Goal: Task Accomplishment & Management: Manage account settings

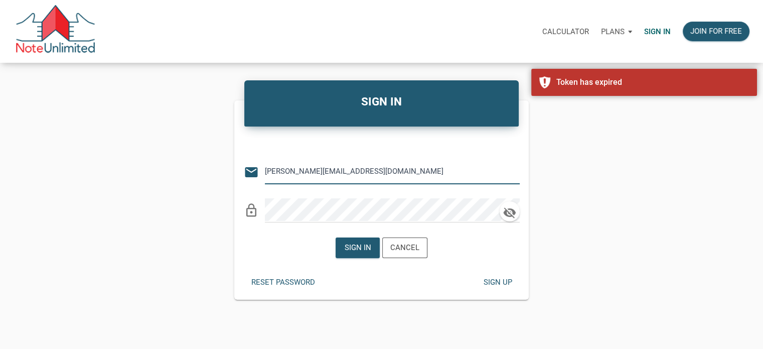
click at [355, 179] on input "[PERSON_NAME][EMAIL_ADDRESS][DOMAIN_NAME]" at bounding box center [385, 171] width 240 height 23
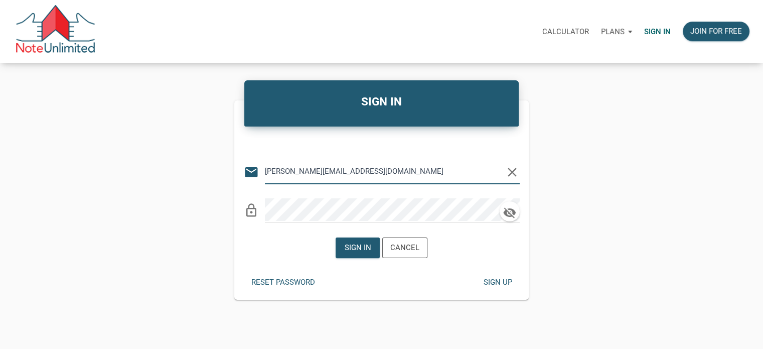
type input "[EMAIL_ADDRESS][DOMAIN_NAME]"
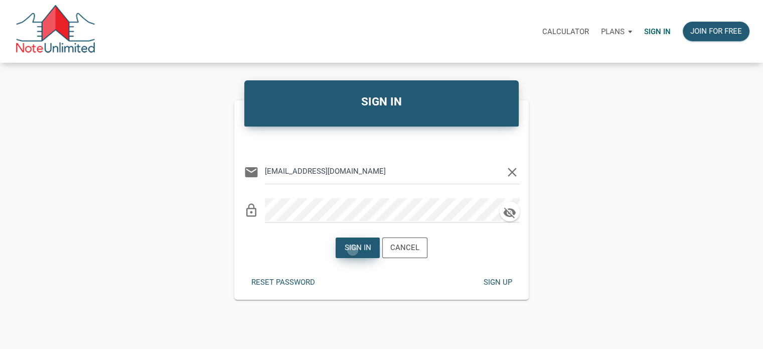
click at [353, 249] on div "Sign in" at bounding box center [358, 248] width 27 height 12
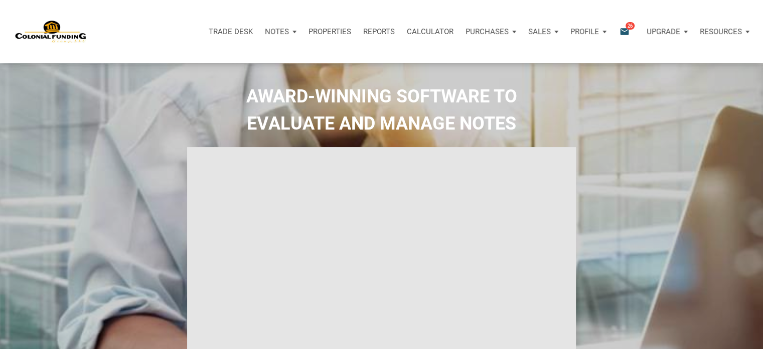
type input "Introduction to new features"
select select
click at [379, 30] on p "Reports" at bounding box center [379, 31] width 32 height 9
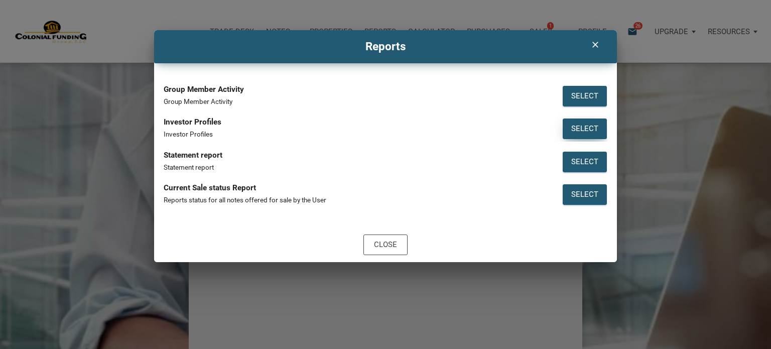
click at [579, 128] on div "Select" at bounding box center [584, 129] width 27 height 12
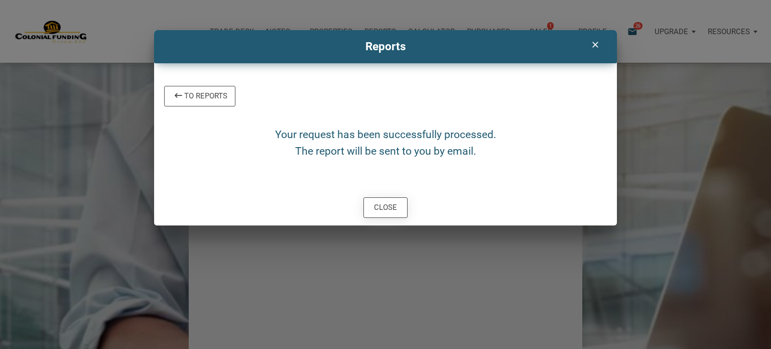
click at [377, 208] on div "Close" at bounding box center [385, 208] width 23 height 12
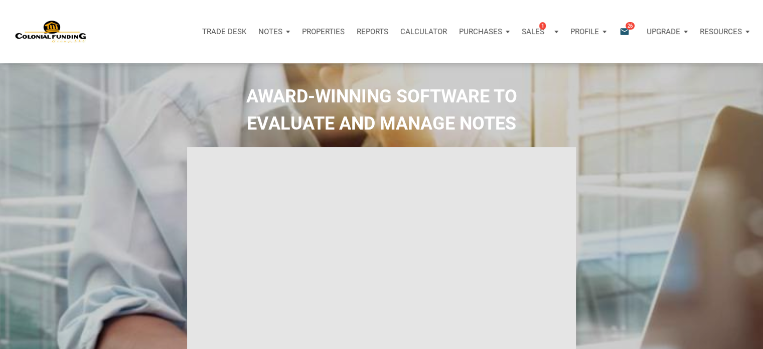
click at [603, 32] on div "Profile" at bounding box center [588, 32] width 48 height 30
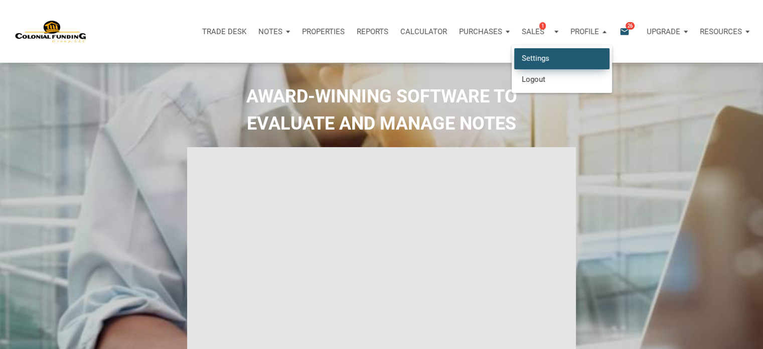
click at [537, 58] on link "Settings" at bounding box center [561, 58] width 95 height 21
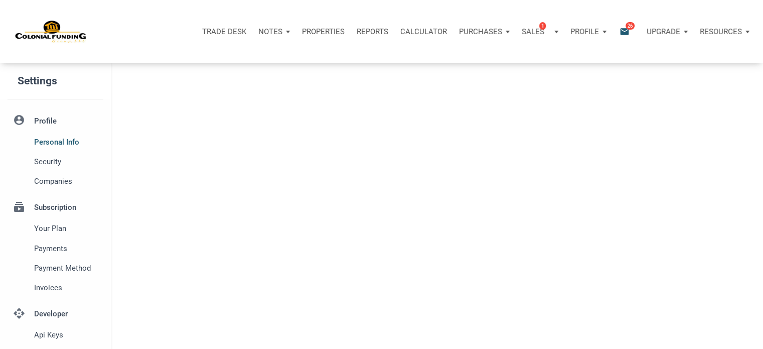
type input "SOUTHLAKE"
select select
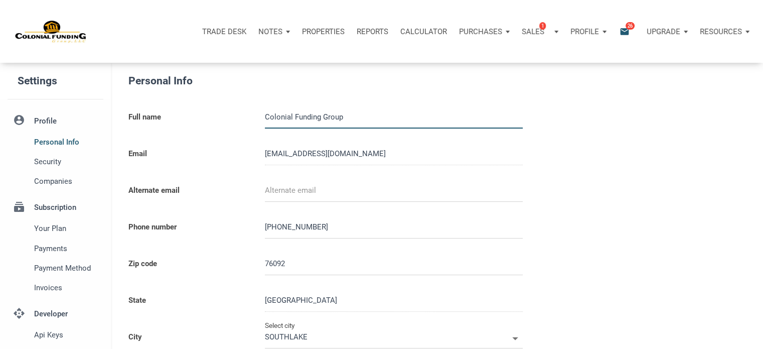
type input "0000000"
select select
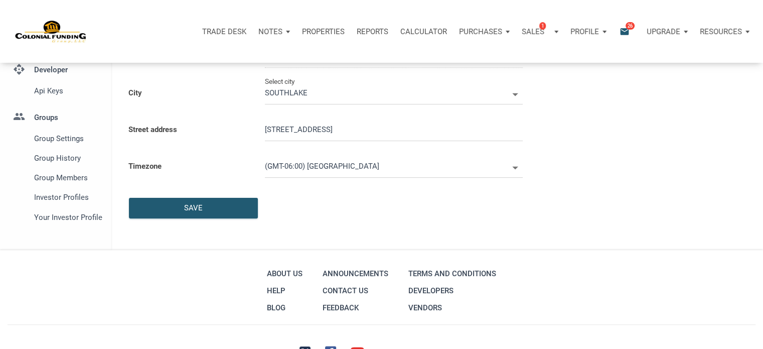
scroll to position [251, 0]
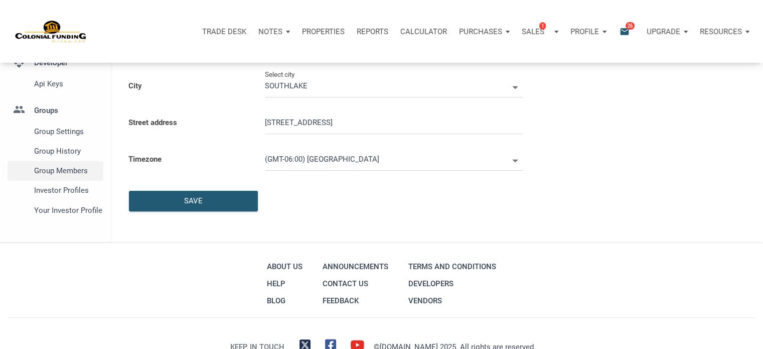
click at [80, 171] on span "Group Members" at bounding box center [66, 171] width 65 height 12
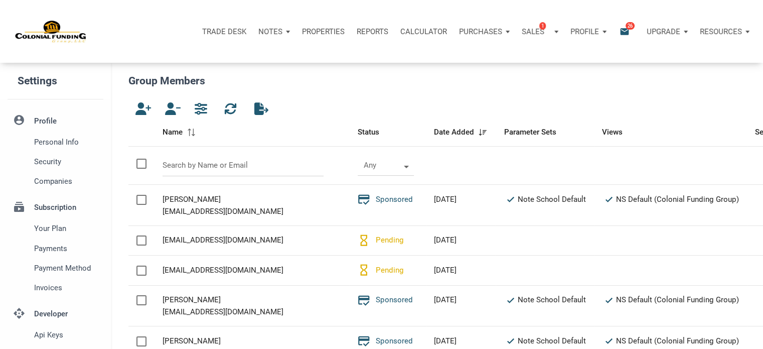
click at [400, 165] on span at bounding box center [404, 165] width 9 height 8
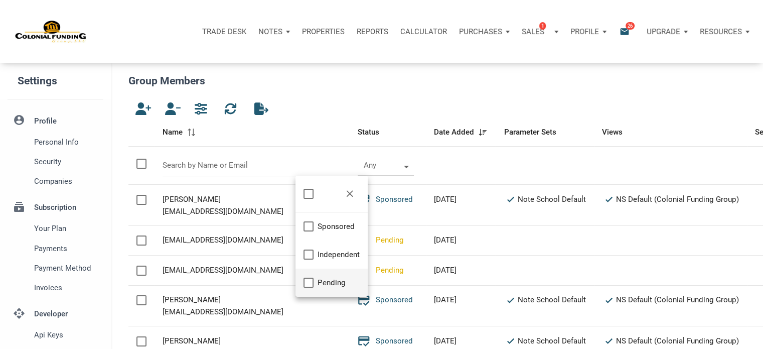
click at [322, 277] on span "Pending" at bounding box center [332, 282] width 28 height 12
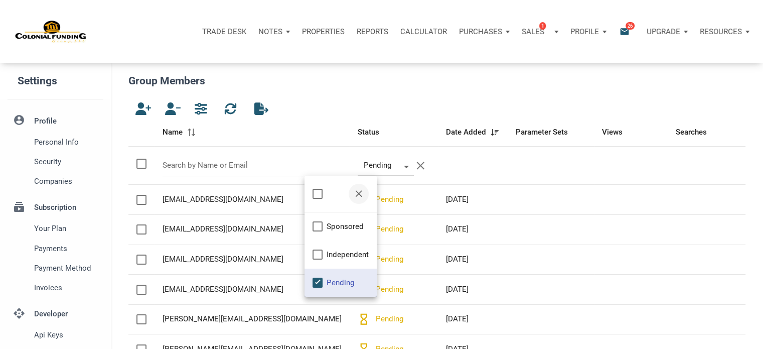
click at [357, 196] on span "button" at bounding box center [359, 194] width 8 height 8
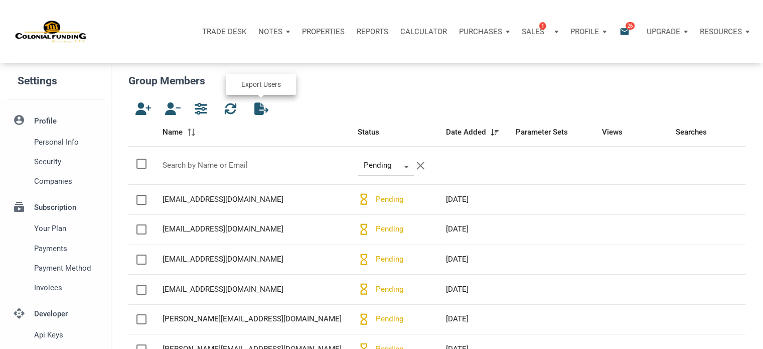
click at [258, 111] on icon "button" at bounding box center [260, 108] width 12 height 13
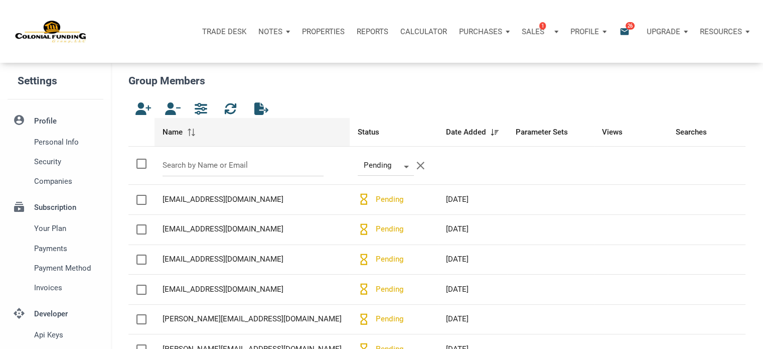
click at [196, 135] on span at bounding box center [192, 132] width 10 height 8
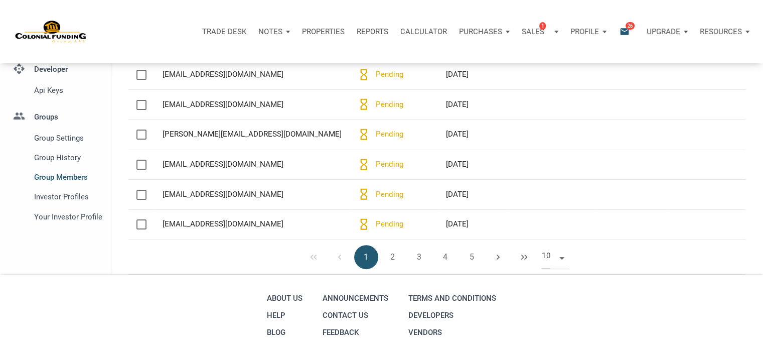
scroll to position [252, 0]
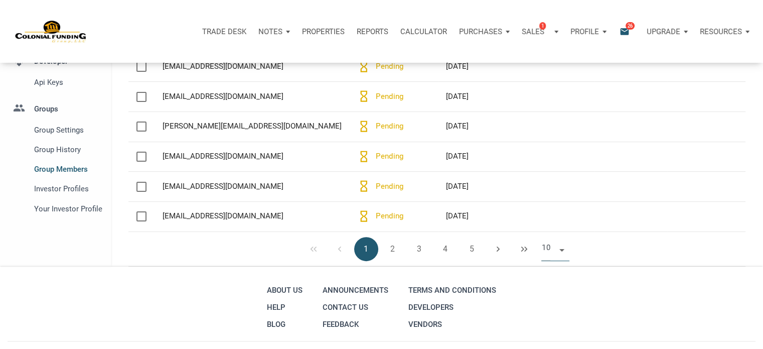
click at [563, 250] on span at bounding box center [560, 248] width 9 height 8
click at [554, 308] on li "50" at bounding box center [555, 306] width 28 height 18
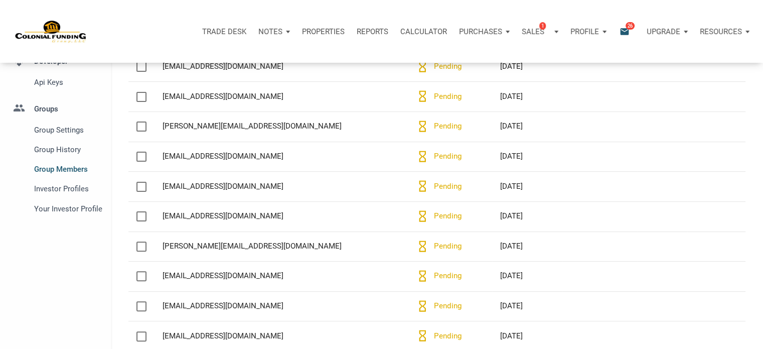
scroll to position [1416, 0]
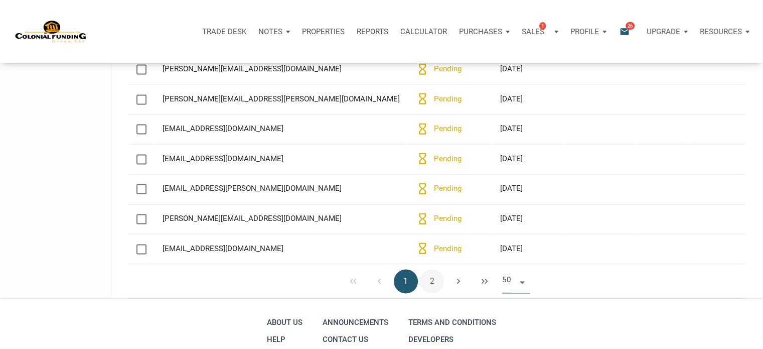
click at [432, 282] on button "2" at bounding box center [432, 281] width 24 height 24
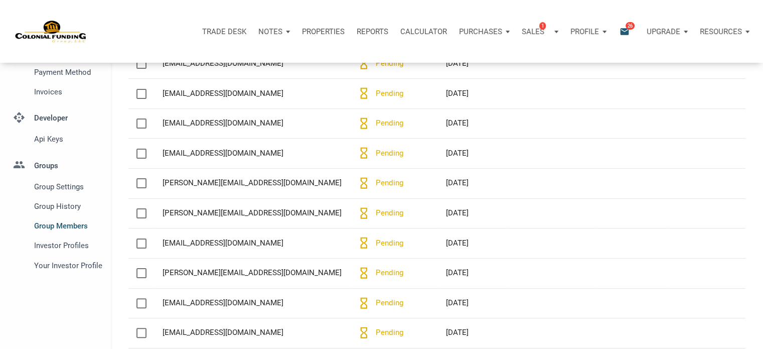
scroll to position [157, 0]
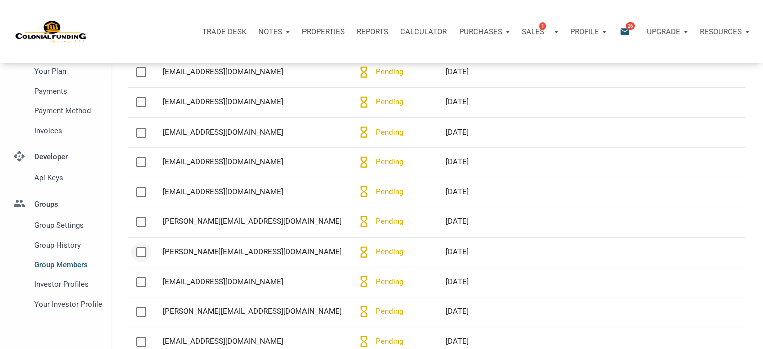
click at [144, 250] on div at bounding box center [141, 252] width 10 height 10
checkbox input "true"
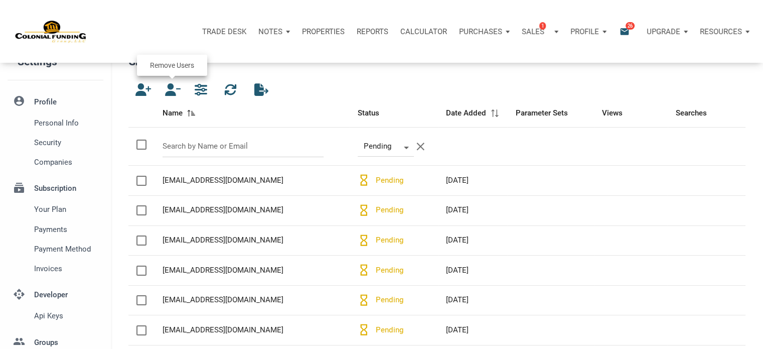
click at [172, 91] on icon "button" at bounding box center [171, 89] width 12 height 13
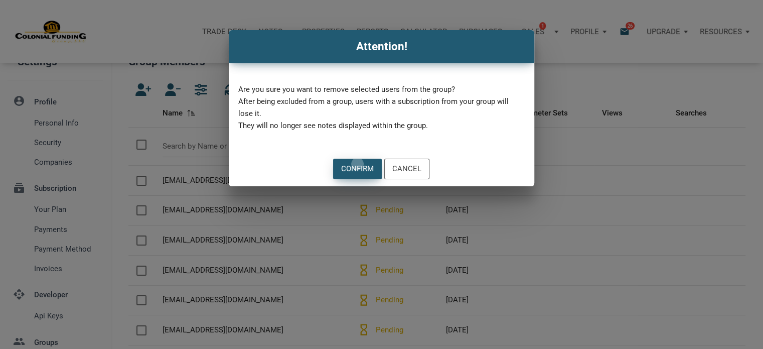
click at [358, 164] on div "Confirm" at bounding box center [357, 169] width 33 height 12
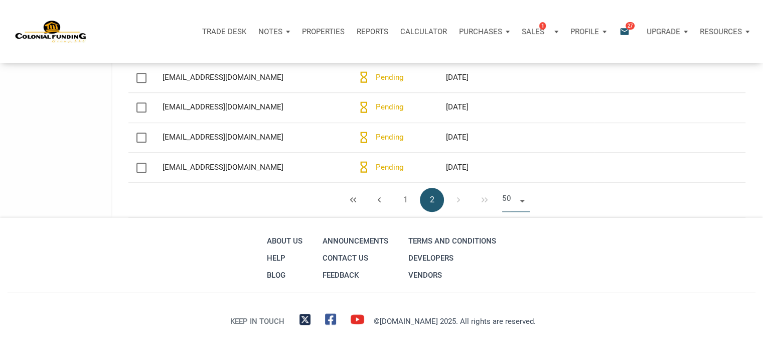
scroll to position [669, 0]
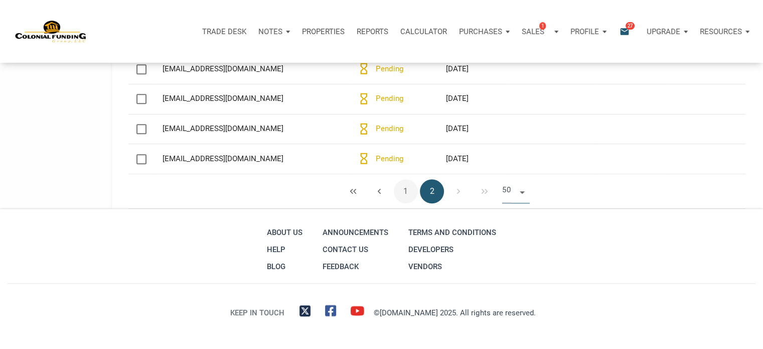
click at [406, 191] on button "1" at bounding box center [406, 191] width 24 height 24
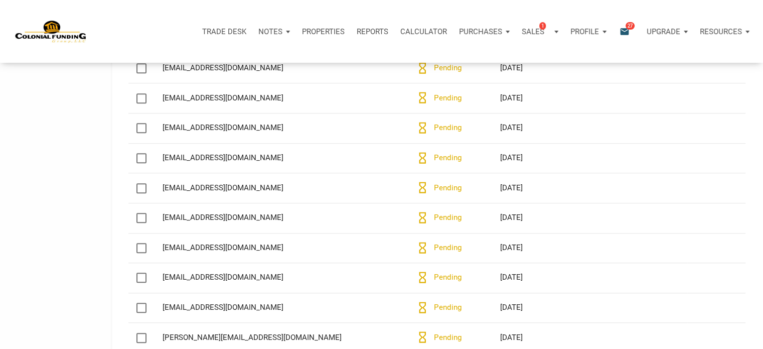
scroll to position [799, 0]
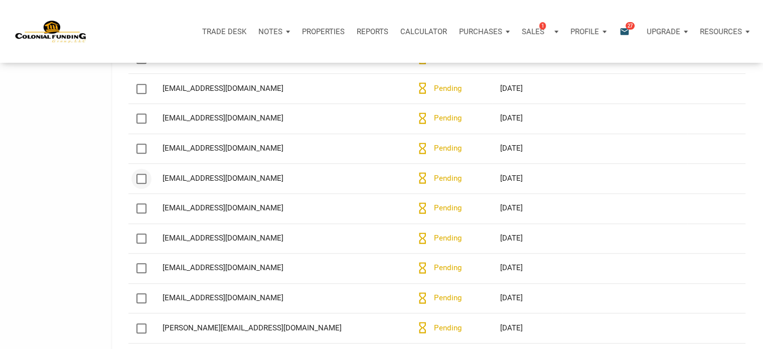
click at [142, 179] on div at bounding box center [141, 179] width 10 height 10
checkbox input "true"
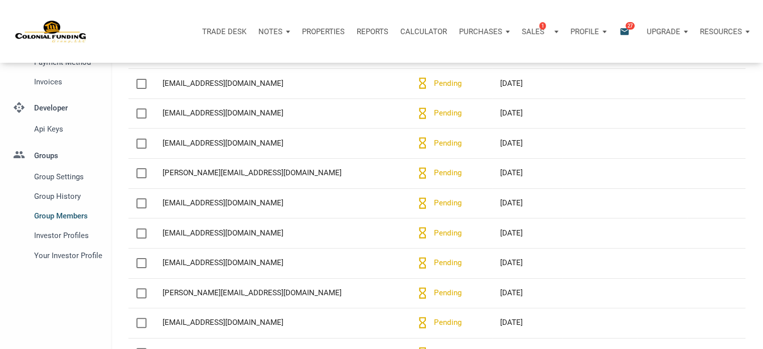
scroll to position [0, 0]
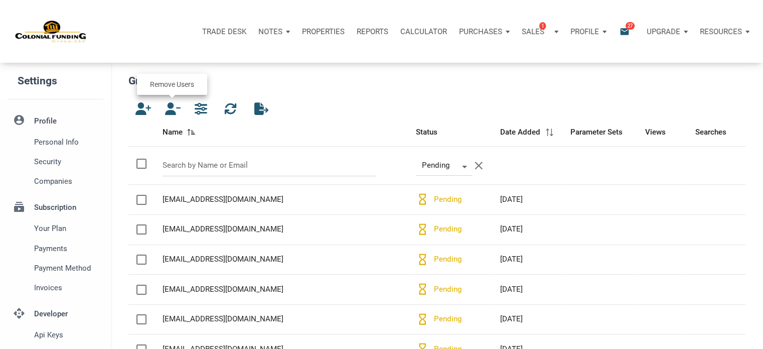
click at [169, 109] on icon "button" at bounding box center [171, 108] width 12 height 13
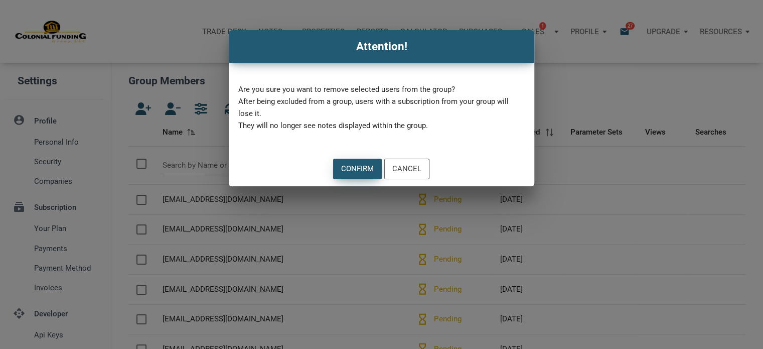
click at [349, 168] on div "Confirm" at bounding box center [357, 169] width 33 height 12
